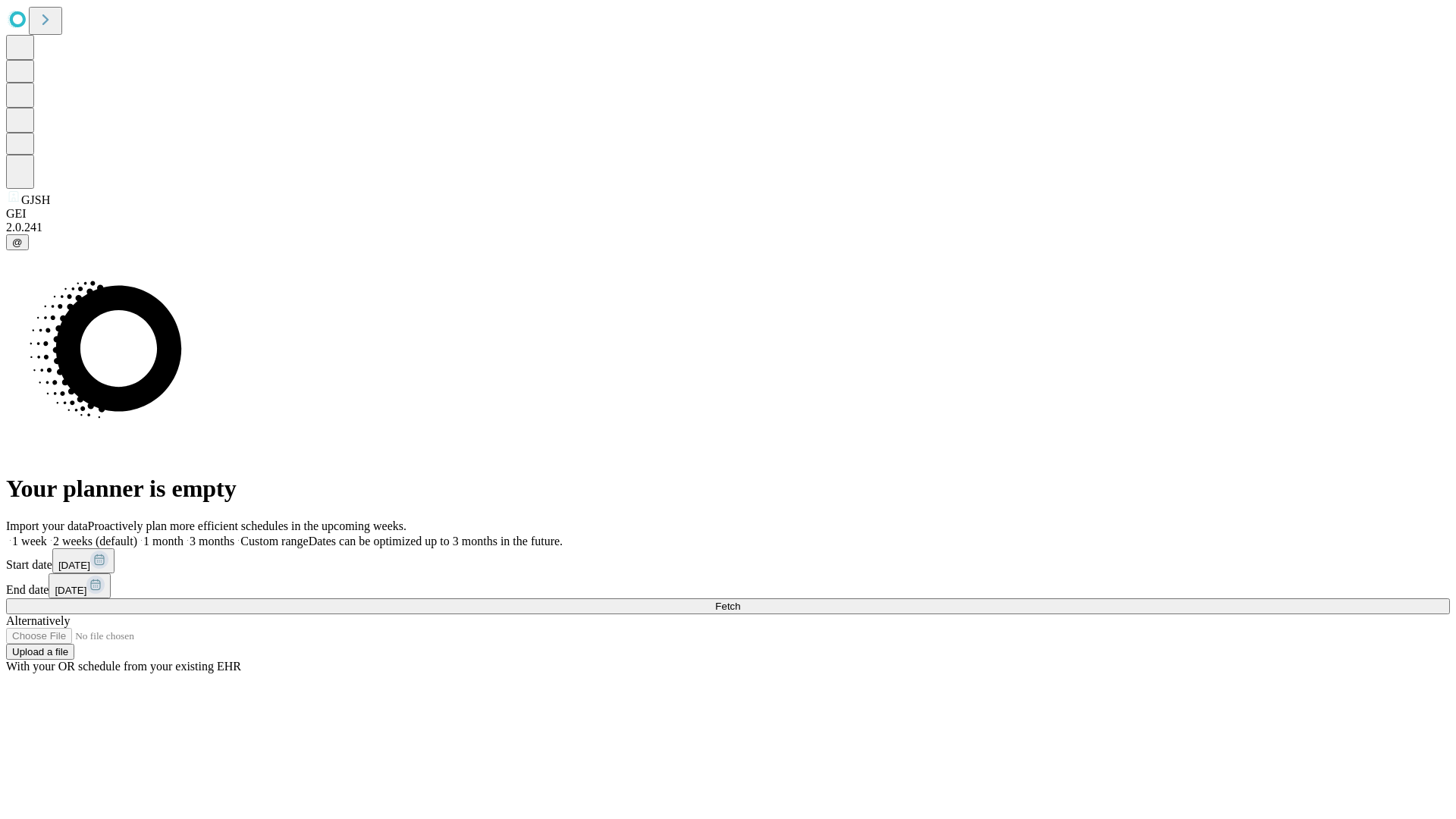
click at [740, 601] on span "Fetch" at bounding box center [728, 607] width 25 height 12
